Goal: Task Accomplishment & Management: Manage account settings

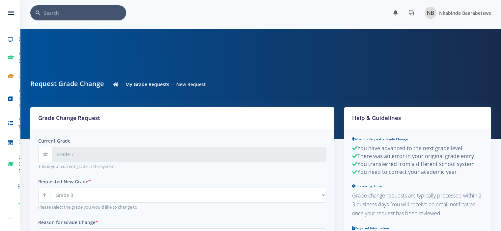
select select "Grade 8"
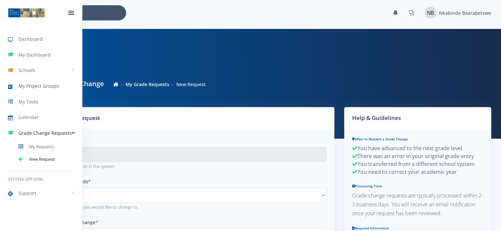
click at [33, 84] on span "My Project Groups" at bounding box center [38, 86] width 40 height 7
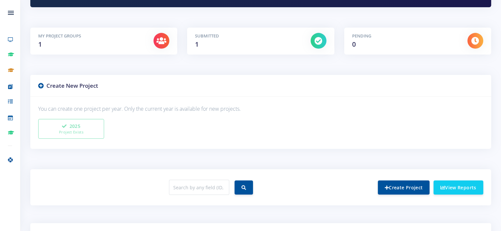
scroll to position [203, 0]
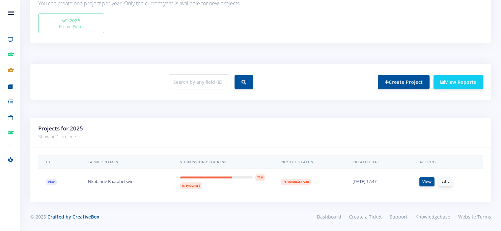
click at [444, 182] on link "Edit" at bounding box center [444, 181] width 13 height 9
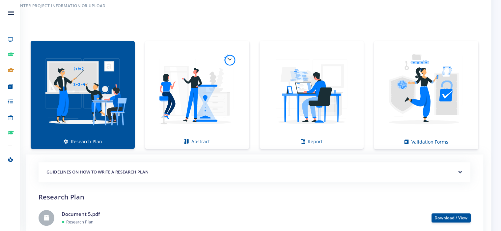
scroll to position [450, 0]
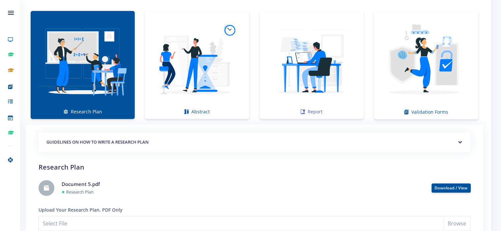
click at [318, 88] on img at bounding box center [311, 61] width 93 height 93
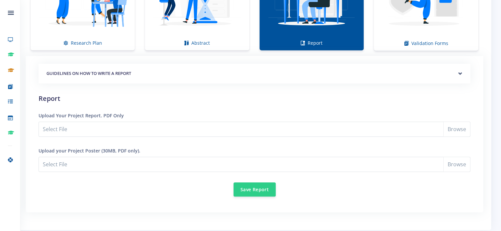
scroll to position [518, 0]
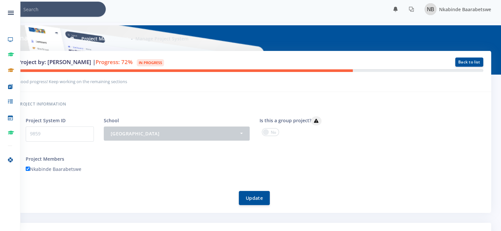
scroll to position [0, 0]
